Goal: Task Accomplishment & Management: Use online tool/utility

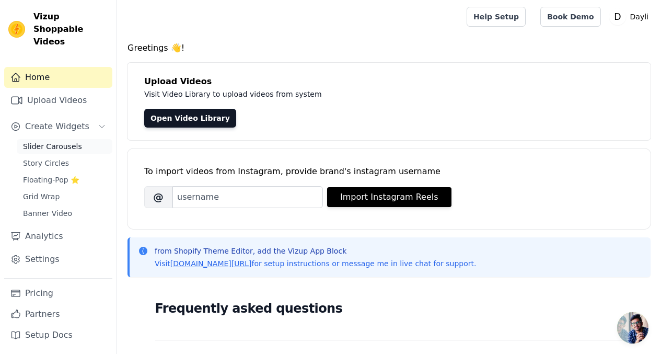
click at [44, 141] on span "Slider Carousels" at bounding box center [52, 146] width 59 height 10
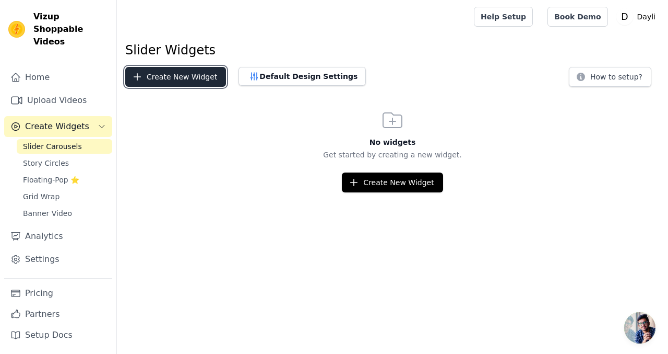
click at [193, 80] on button "Create New Widget" at bounding box center [175, 77] width 101 height 20
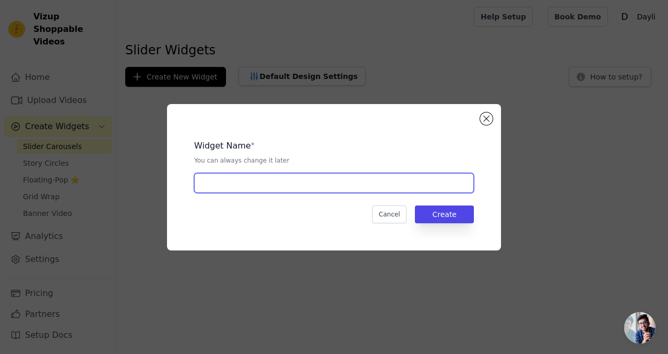
click at [307, 185] on input "text" at bounding box center [334, 183] width 280 height 20
type input "d"
type input "video carousel מדבקות פנים"
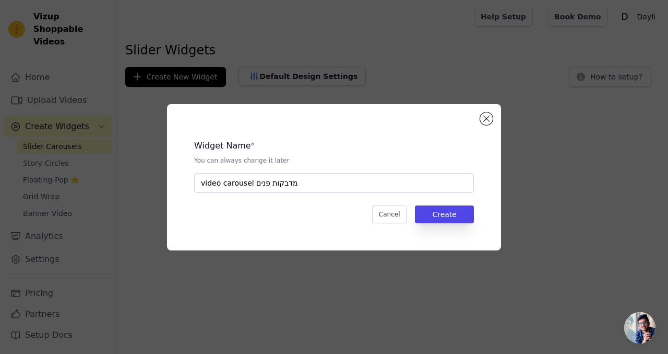
click at [457, 195] on div "Widget Name * You can always change it later video carousel מדבקות פנים Cancel …" at bounding box center [334, 177] width 301 height 113
click at [456, 207] on button "Create" at bounding box center [444, 214] width 59 height 18
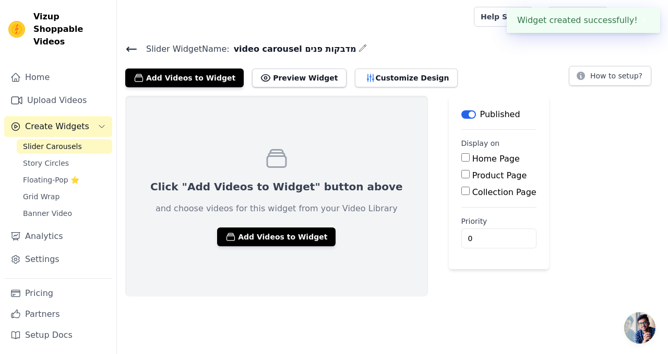
click at [462, 112] on button "Label" at bounding box center [469, 114] width 15 height 8
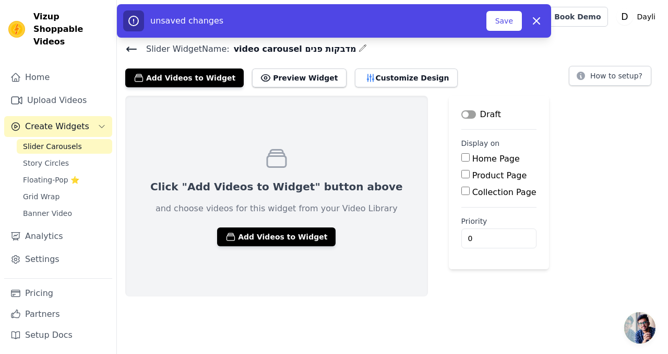
click at [462, 174] on div "Product Page" at bounding box center [499, 175] width 75 height 13
click at [462, 174] on input "Product Page" at bounding box center [466, 174] width 8 height 8
checkbox input "true"
click at [470, 208] on div "Specific Product Pages" at bounding box center [522, 204] width 105 height 13
click at [470, 201] on input "Specific Product Pages" at bounding box center [474, 203] width 8 height 8
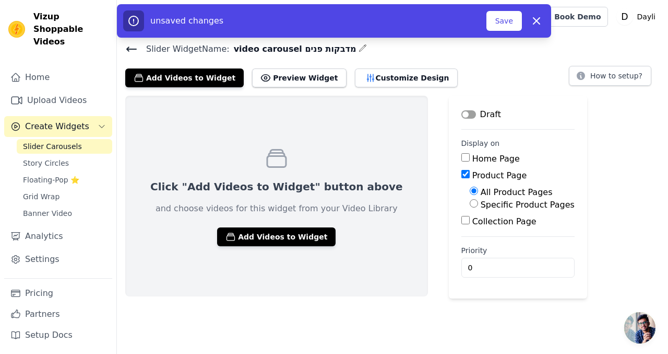
radio input "true"
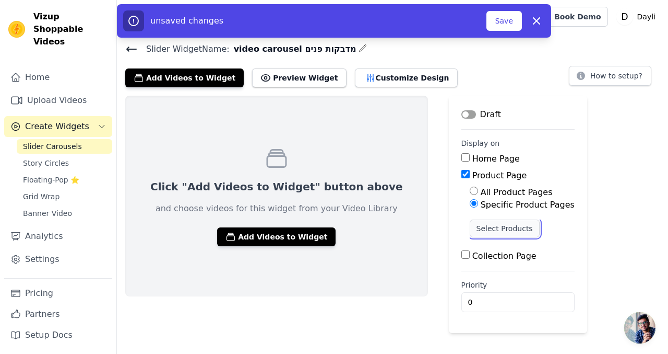
click at [470, 226] on button "Select Products" at bounding box center [505, 228] width 70 height 18
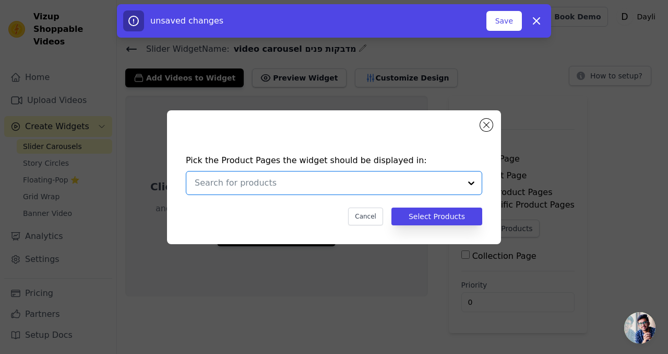
click at [365, 188] on input "text" at bounding box center [328, 182] width 266 height 13
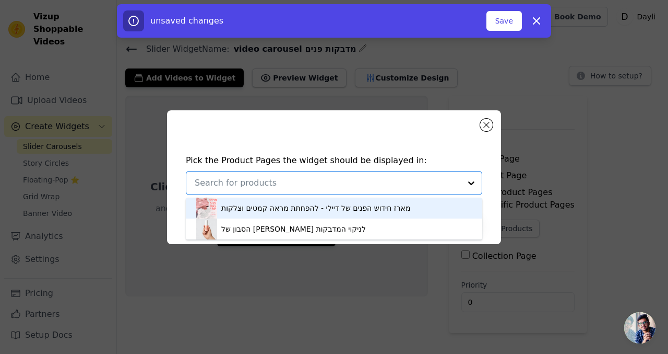
click at [313, 211] on div "מארז חידוש הפנים של דיילי - להפחתת מראה קמטים וצלקות" at bounding box center [315, 208] width 189 height 10
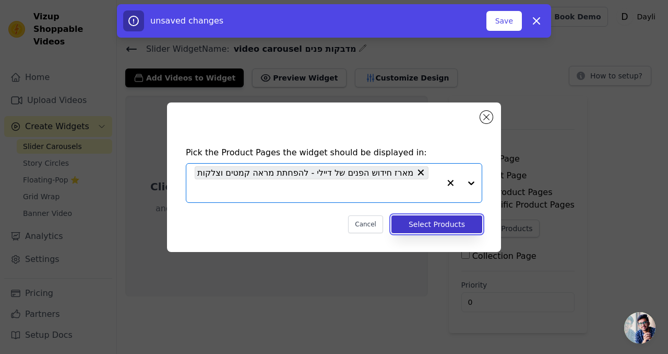
click at [419, 229] on button "Select Products" at bounding box center [437, 224] width 91 height 18
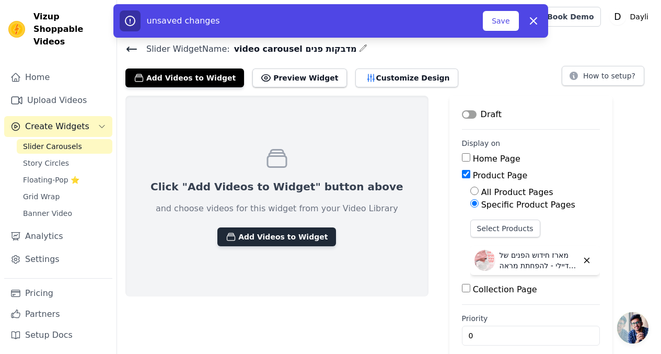
click at [300, 233] on button "Add Videos to Widget" at bounding box center [276, 236] width 119 height 19
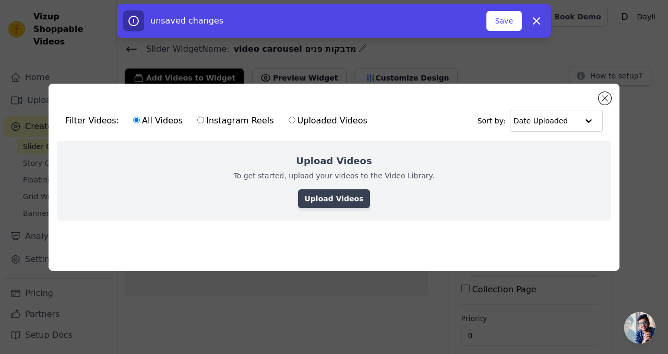
click at [325, 193] on link "Upload Videos" at bounding box center [334, 198] width 72 height 19
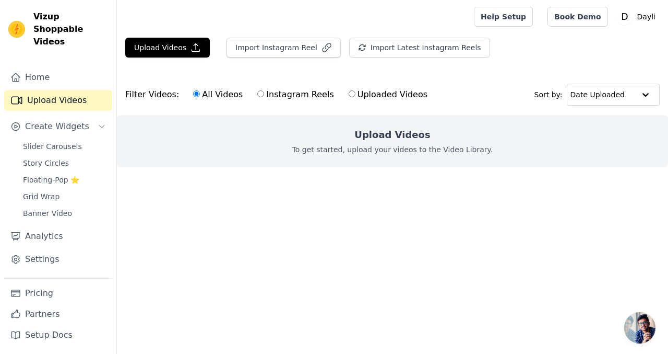
click at [197, 37] on main "Upload Videos Import Instagram Reel Import Latest Instagram Reels Import Latest…" at bounding box center [392, 120] width 551 height 175
click at [197, 47] on icon "button" at bounding box center [196, 47] width 10 height 10
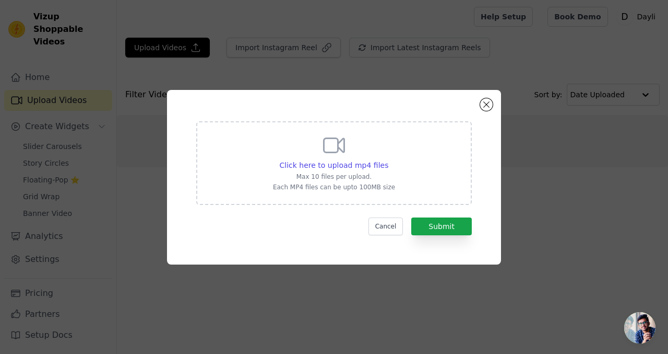
click at [335, 143] on icon at bounding box center [334, 145] width 25 height 25
click at [388, 159] on input "Click here to upload mp4 files Max 10 files per upload. Each MP4 files can be u…" at bounding box center [388, 159] width 1 height 1
click at [393, 175] on p "Max 10 files per upload." at bounding box center [334, 176] width 122 height 8
click at [389, 160] on input "Click here to upload mp4 files Max 10 files per upload. Each MP4 files can be u…" at bounding box center [388, 159] width 1 height 1
click at [396, 175] on div "Click here to upload mp4 files Max 10 files per upload. Each MP4 files can be u…" at bounding box center [334, 163] width 276 height 84
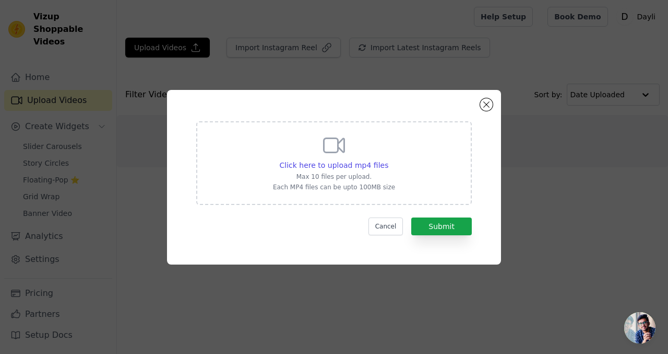
click at [389, 160] on input "Click here to upload mp4 files Max 10 files per upload. Each MP4 files can be u…" at bounding box center [388, 159] width 1 height 1
type input "C:\fakepath\ssstik.io_@eva.m.chapman_1755518355812.mp4"
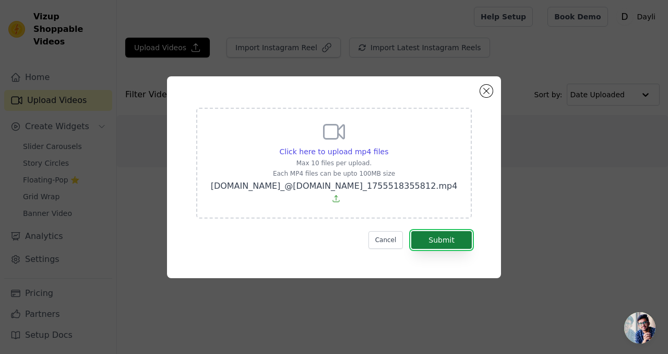
click at [451, 240] on button "Submit" at bounding box center [441, 240] width 61 height 18
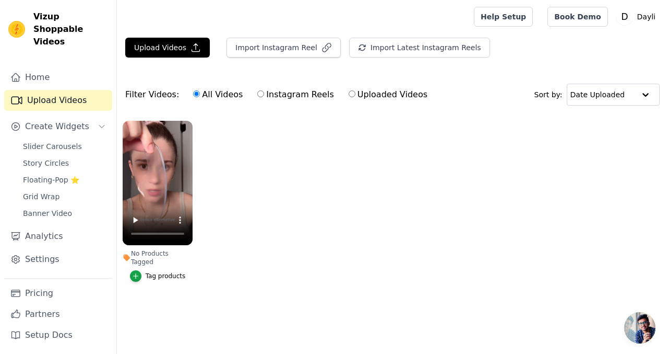
click at [241, 218] on ul "No Products Tagged Tag products" at bounding box center [392, 211] width 551 height 193
click at [348, 98] on label "Uploaded Videos" at bounding box center [388, 95] width 80 height 14
click at [349, 97] on input "Uploaded Videos" at bounding box center [352, 93] width 7 height 7
radio input "true"
click at [199, 98] on label "All Videos" at bounding box center [218, 95] width 51 height 14
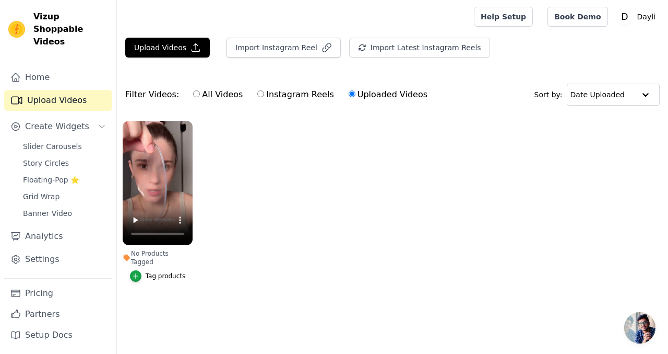
click at [199, 97] on input "All Videos" at bounding box center [196, 93] width 7 height 7
radio input "true"
click at [70, 120] on span "Create Widgets" at bounding box center [57, 126] width 64 height 13
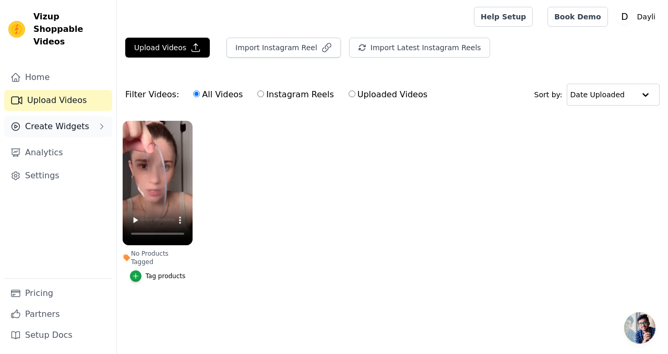
click at [70, 120] on span "Create Widgets" at bounding box center [57, 126] width 64 height 13
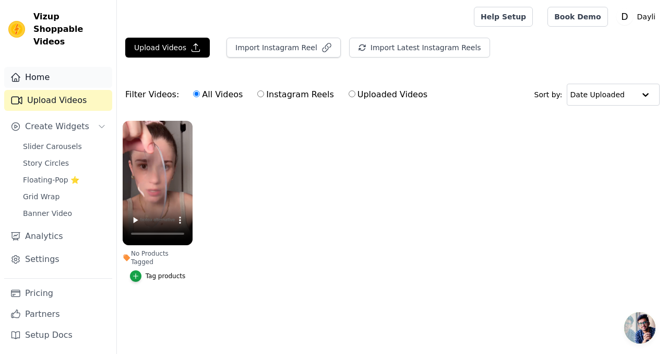
click at [65, 73] on link "Home" at bounding box center [58, 77] width 108 height 21
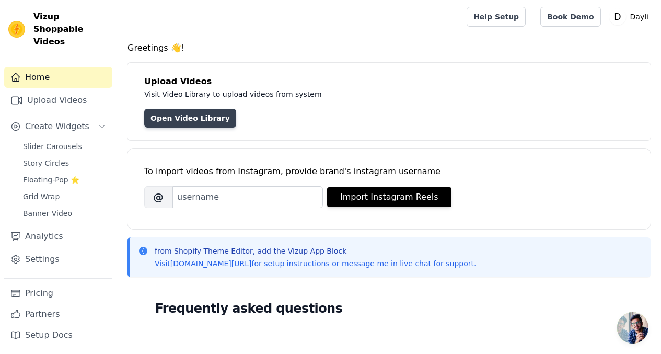
click at [196, 117] on link "Open Video Library" at bounding box center [190, 118] width 92 height 19
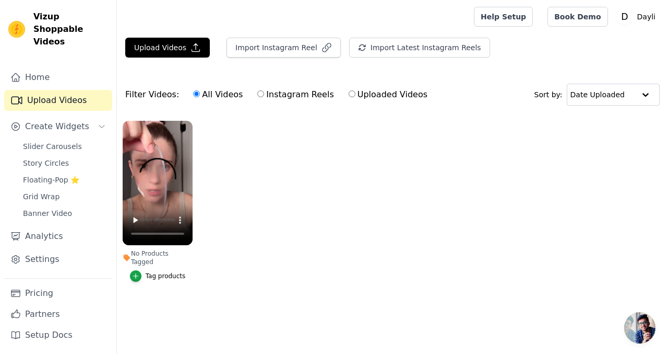
click at [364, 96] on label "Uploaded Videos" at bounding box center [388, 95] width 80 height 14
click at [356, 96] on input "Uploaded Videos" at bounding box center [352, 93] width 7 height 7
radio input "true"
click at [176, 272] on div "Tag products" at bounding box center [166, 276] width 40 height 8
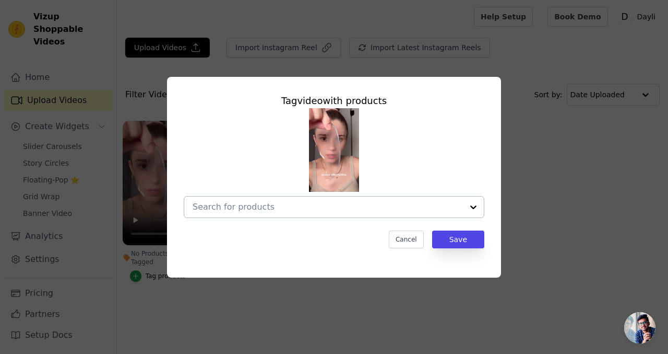
click at [348, 211] on input "No Products Tagged Tag video with products Cancel Save Tag products" at bounding box center [328, 207] width 270 height 10
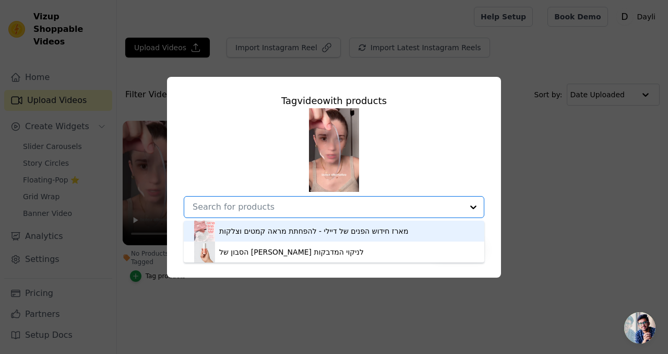
click at [318, 228] on div "מארז חידוש הפנים של דיילי - להפחתת מראה קמטים וצלקות" at bounding box center [313, 231] width 189 height 10
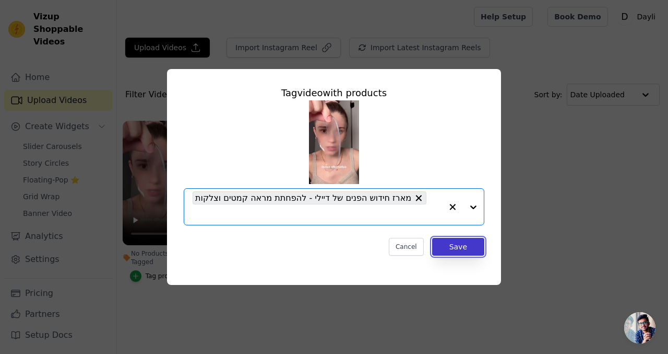
click at [457, 248] on button "Save" at bounding box center [458, 247] width 52 height 18
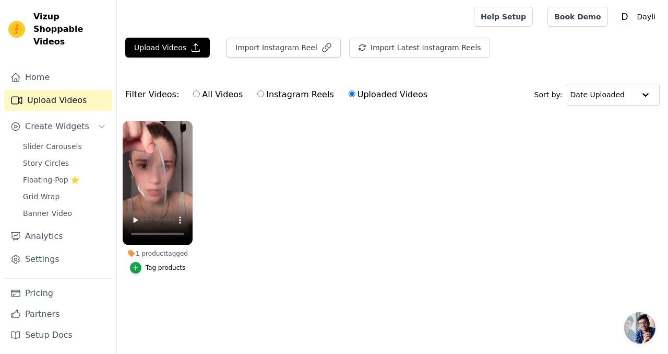
click at [203, 98] on label "All Videos" at bounding box center [218, 95] width 51 height 14
click at [200, 97] on input "All Videos" at bounding box center [196, 93] width 7 height 7
radio input "true"
click at [63, 116] on button "Create Widgets" at bounding box center [58, 126] width 108 height 21
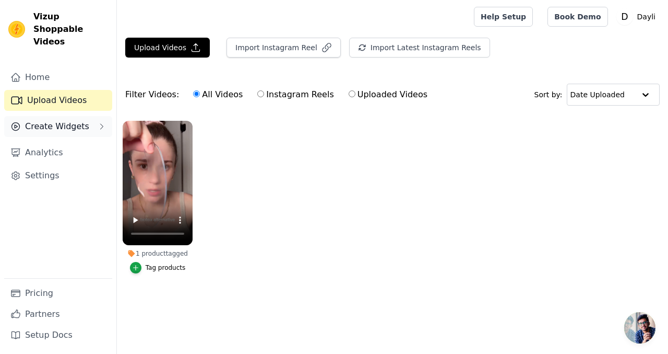
click at [76, 120] on span "Create Widgets" at bounding box center [57, 126] width 64 height 13
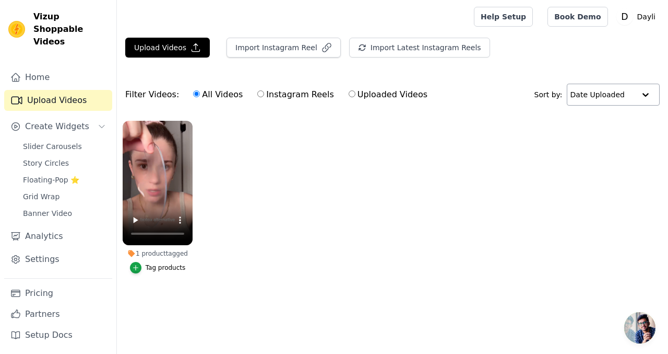
click at [620, 87] on input "text" at bounding box center [603, 94] width 65 height 21
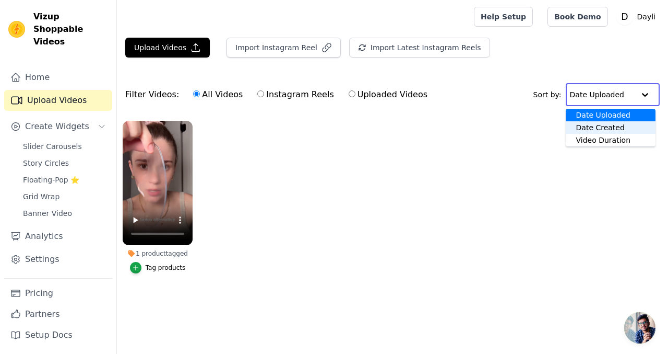
click at [300, 139] on ul "1 product tagged Tag products" at bounding box center [392, 207] width 551 height 185
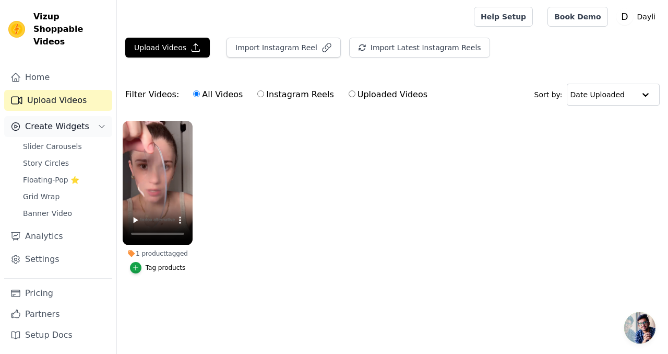
click at [72, 121] on button "Create Widgets" at bounding box center [58, 126] width 108 height 21
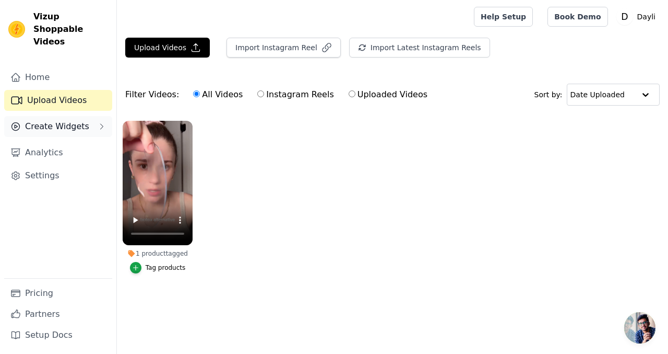
click at [72, 121] on button "Create Widgets" at bounding box center [58, 126] width 108 height 21
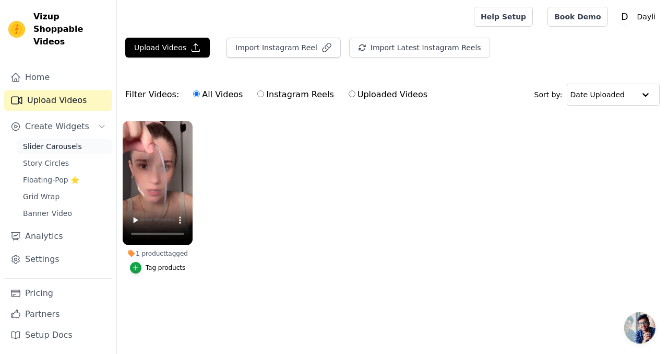
click at [61, 141] on span "Slider Carousels" at bounding box center [52, 146] width 59 height 10
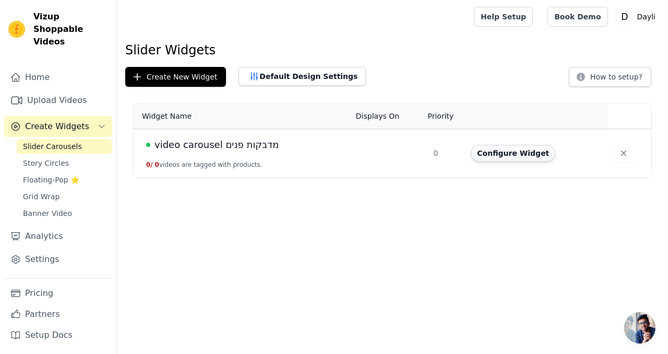
click at [501, 156] on button "Configure Widget" at bounding box center [513, 153] width 85 height 17
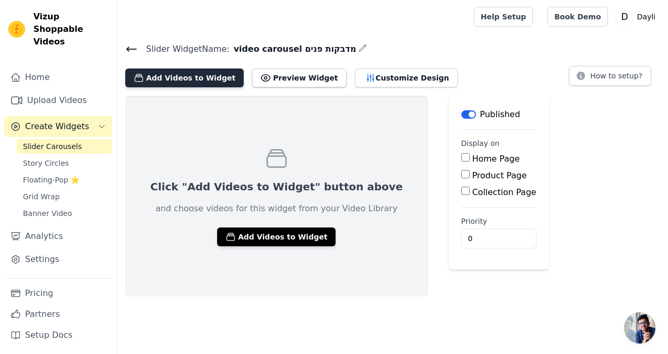
click at [195, 83] on button "Add Videos to Widget" at bounding box center [184, 77] width 119 height 19
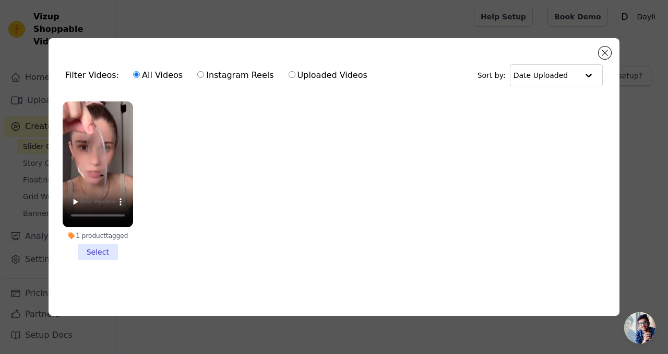
click at [100, 249] on li "1 product tagged Select" at bounding box center [98, 180] width 70 height 158
click at [0, 0] on input "1 product tagged Select" at bounding box center [0, 0] width 0 height 0
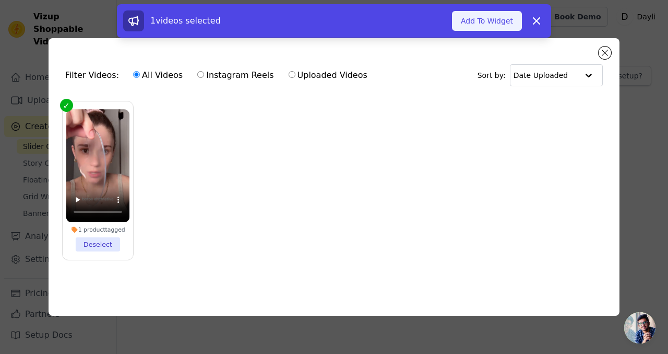
click at [503, 18] on button "Add To Widget" at bounding box center [487, 21] width 70 height 20
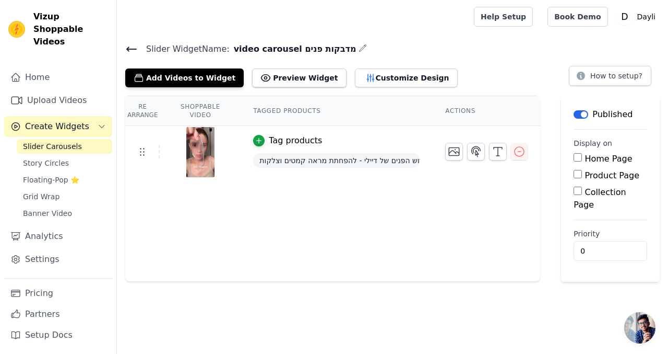
click at [418, 218] on div "Re Arrange Shoppable Video Tagged Products Actions Tag products מארז חידוש הפני…" at bounding box center [332, 189] width 415 height 186
click at [294, 227] on div "Re Arrange Shoppable Video Tagged Products Actions Tag products מארז חידוש הפני…" at bounding box center [332, 189] width 415 height 186
click at [304, 79] on button "Preview Widget" at bounding box center [299, 77] width 94 height 19
click at [581, 173] on input "Product Page" at bounding box center [578, 174] width 8 height 8
checkbox input "true"
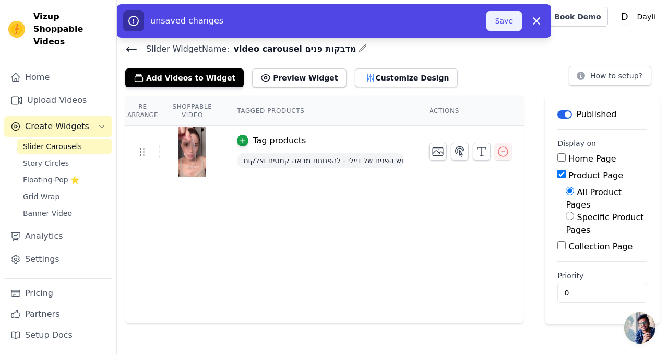
click at [508, 21] on button "Save" at bounding box center [505, 21] width 36 height 20
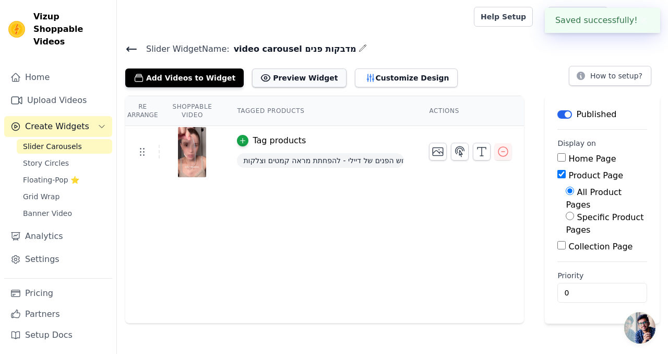
click at [298, 86] on button "Preview Widget" at bounding box center [299, 77] width 94 height 19
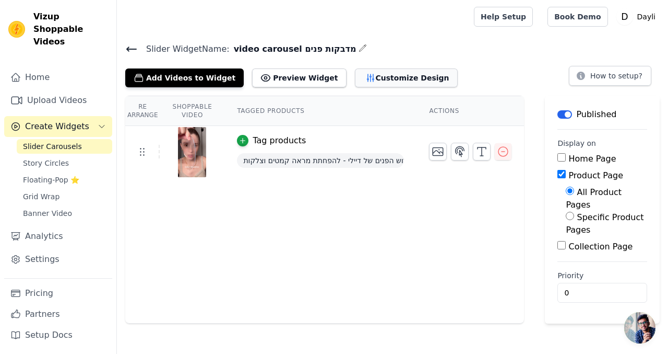
click at [380, 77] on button "Customize Design" at bounding box center [406, 77] width 103 height 19
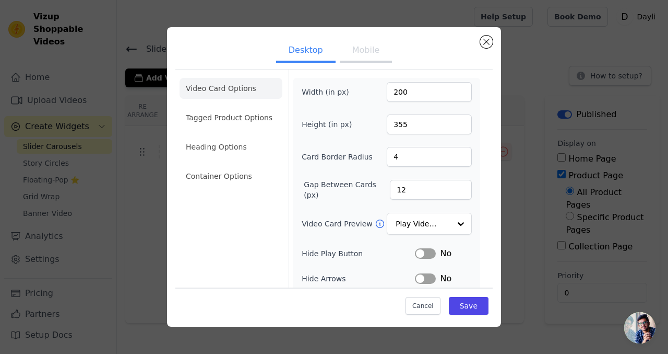
click at [354, 51] on button "Mobile" at bounding box center [366, 51] width 52 height 23
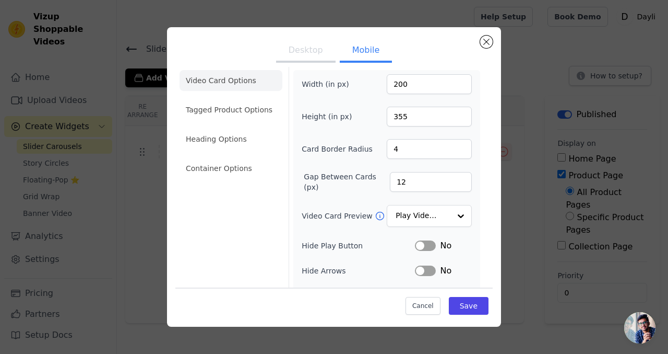
scroll to position [13, 0]
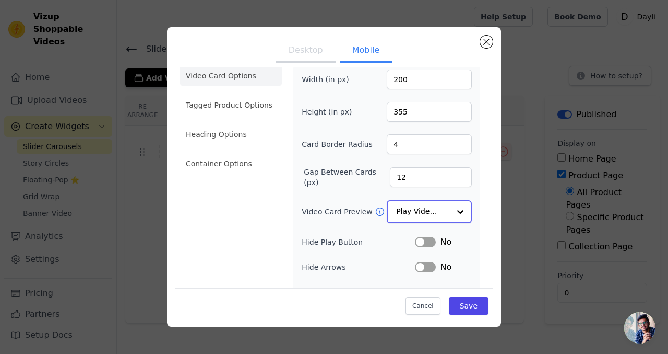
click at [420, 208] on input "Video Card Preview" at bounding box center [423, 211] width 54 height 21
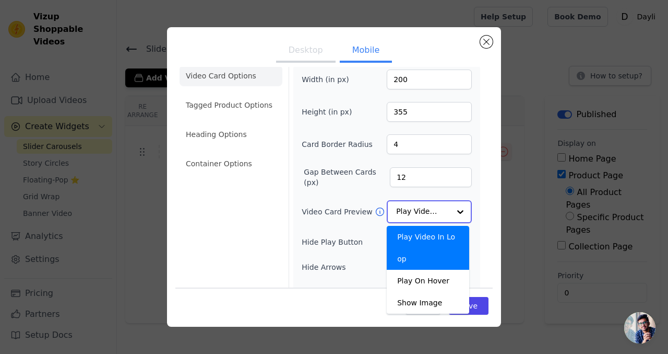
click at [416, 208] on input "Video Card Preview" at bounding box center [423, 211] width 54 height 21
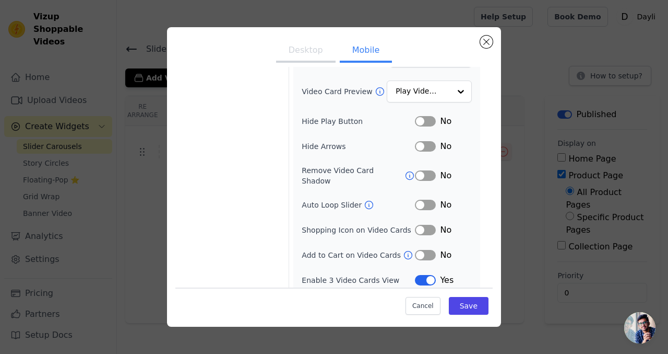
scroll to position [131, 0]
click at [420, 201] on button "Label" at bounding box center [425, 206] width 21 height 10
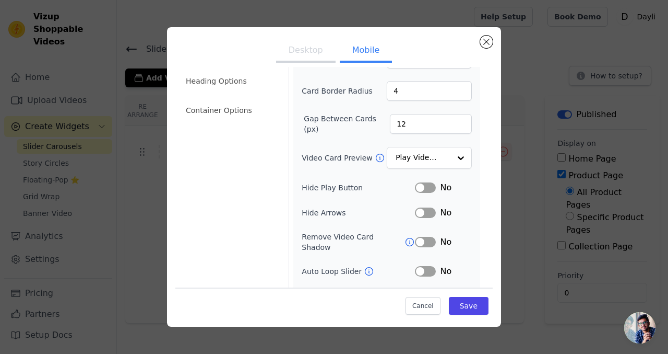
scroll to position [0, 0]
